Goal: Task Accomplishment & Management: Use online tool/utility

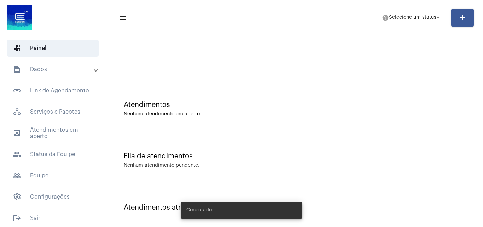
click at [35, 65] on mat-panel-title "text_snippet_outlined Dados" at bounding box center [54, 69] width 82 height 8
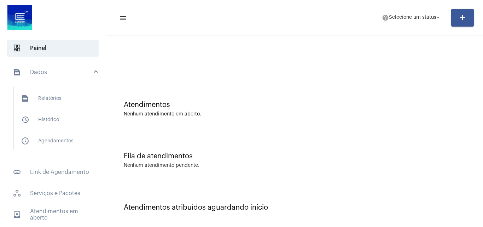
drag, startPoint x: 32, startPoint y: 100, endPoint x: 55, endPoint y: 79, distance: 31.3
click at [35, 100] on span "text_snippet_outlined Relatórios" at bounding box center [52, 98] width 75 height 17
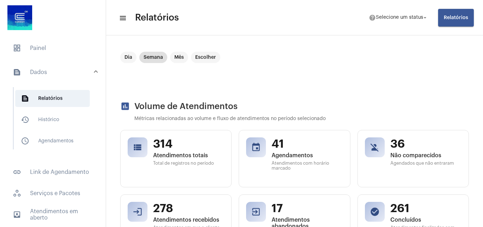
click at [452, 10] on button "Relatórios" at bounding box center [457, 18] width 36 height 18
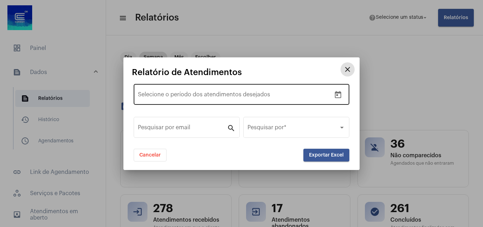
click at [333, 104] on div "Data de início – Selecione o período dos atendimentos desejados" at bounding box center [242, 93] width 216 height 22
click at [342, 90] on button "Open calendar" at bounding box center [338, 95] width 14 height 14
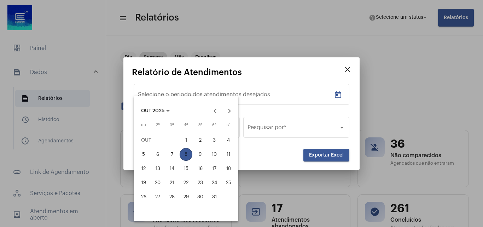
click at [181, 140] on div "1" at bounding box center [186, 140] width 13 height 13
type input "[DATE]"
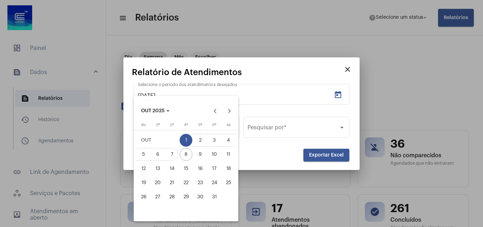
click at [175, 157] on div "7" at bounding box center [172, 154] width 13 height 13
type input "[DATE]"
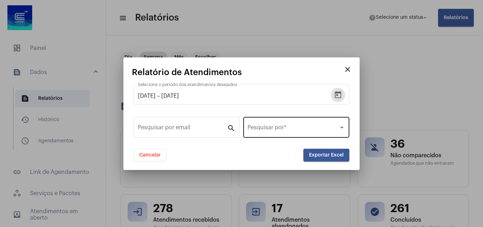
click at [345, 126] on div at bounding box center [342, 128] width 6 height 6
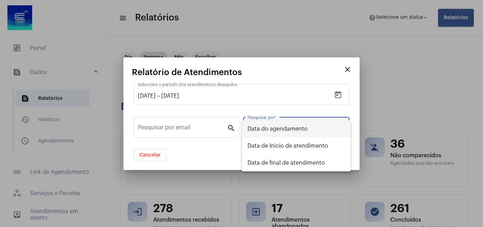
click at [284, 129] on span "Data do agendamento" at bounding box center [297, 128] width 98 height 17
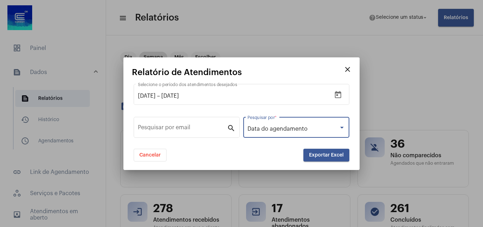
click at [314, 158] on button "Exportar Excel" at bounding box center [327, 155] width 46 height 13
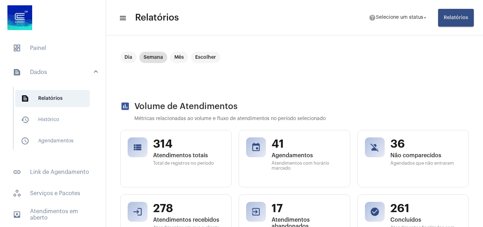
click at [385, 65] on div "Dia Semana Mês Escolher" at bounding box center [294, 69] width 349 height 35
click at [462, 16] on span "Relatórios" at bounding box center [456, 17] width 24 height 5
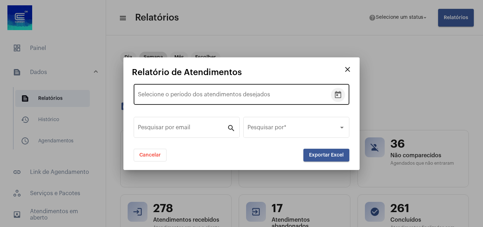
drag, startPoint x: 339, startPoint y: 95, endPoint x: 340, endPoint y: 98, distance: 3.6
click at [340, 98] on icon "Open calendar" at bounding box center [338, 94] width 6 height 7
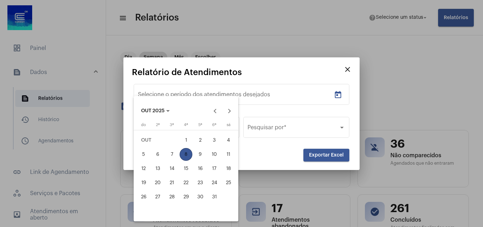
click at [200, 136] on div "2" at bounding box center [200, 140] width 13 height 13
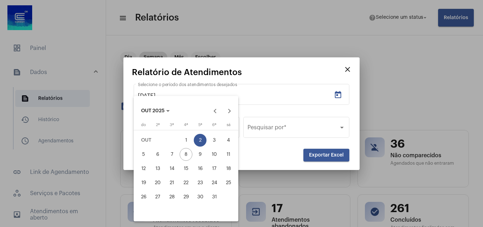
click at [182, 138] on div "1" at bounding box center [186, 140] width 13 height 13
type input "[DATE]"
click at [178, 155] on div "7" at bounding box center [172, 154] width 13 height 13
type input "[DATE]"
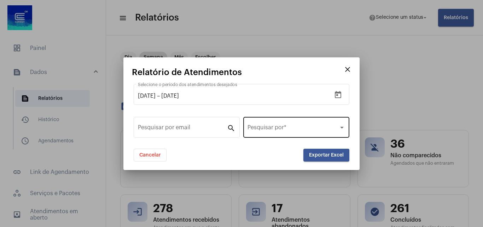
click at [321, 124] on div "Pesquisar por *" at bounding box center [297, 126] width 98 height 22
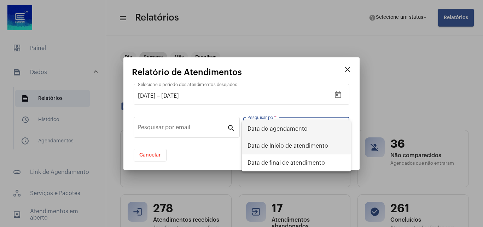
click at [307, 148] on span "Data de Inicio de atendimento" at bounding box center [297, 145] width 98 height 17
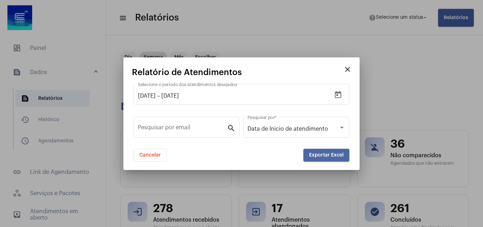
click at [309, 150] on button "Exportar Excel" at bounding box center [327, 155] width 46 height 13
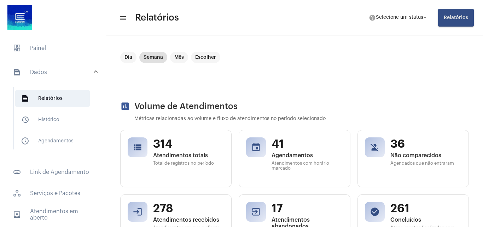
click at [210, 56] on mat-chip "Escolher" at bounding box center [205, 57] width 29 height 11
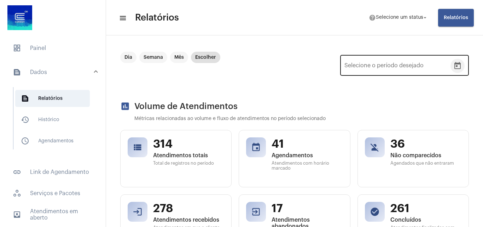
click at [451, 64] on button "Open calendar" at bounding box center [458, 66] width 14 height 14
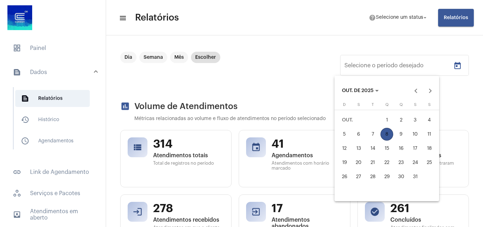
click at [391, 116] on div "1" at bounding box center [387, 120] width 13 height 13
type input "[DATE]"
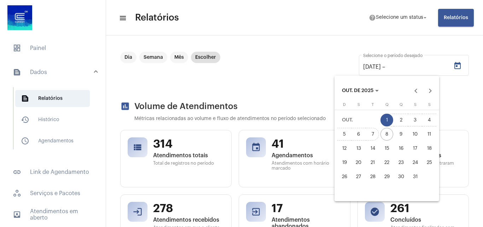
click at [373, 134] on div "7" at bounding box center [373, 134] width 13 height 13
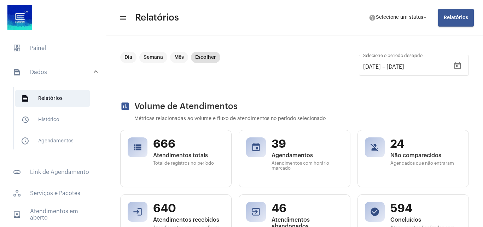
click at [458, 12] on button "Relatórios" at bounding box center [457, 18] width 36 height 18
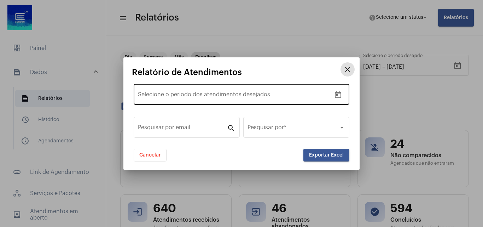
click at [344, 98] on button "Open calendar" at bounding box center [338, 95] width 14 height 14
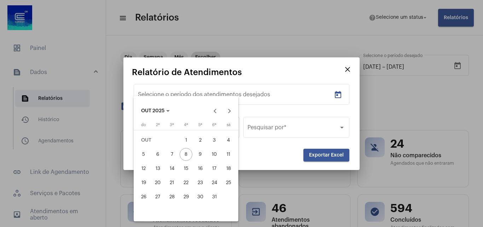
click at [184, 139] on div "1" at bounding box center [186, 140] width 13 height 13
type input "[DATE]"
click at [167, 150] on div "7" at bounding box center [172, 154] width 13 height 13
type input "[DATE]"
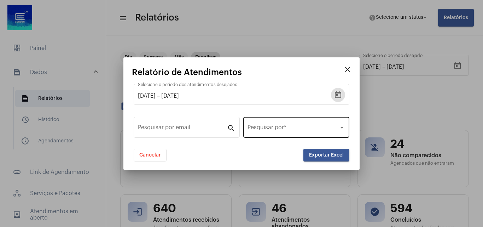
click at [309, 134] on div "Pesquisar por *" at bounding box center [297, 126] width 98 height 22
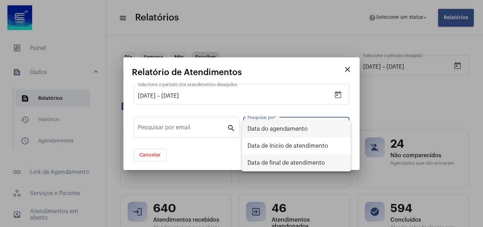
click at [289, 163] on span "Data de final de atendimento" at bounding box center [297, 162] width 98 height 17
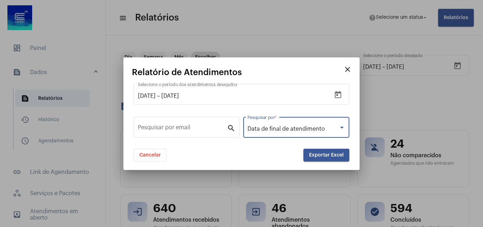
click at [307, 156] on button "Exportar Excel" at bounding box center [327, 155] width 46 height 13
